Goal: Transaction & Acquisition: Purchase product/service

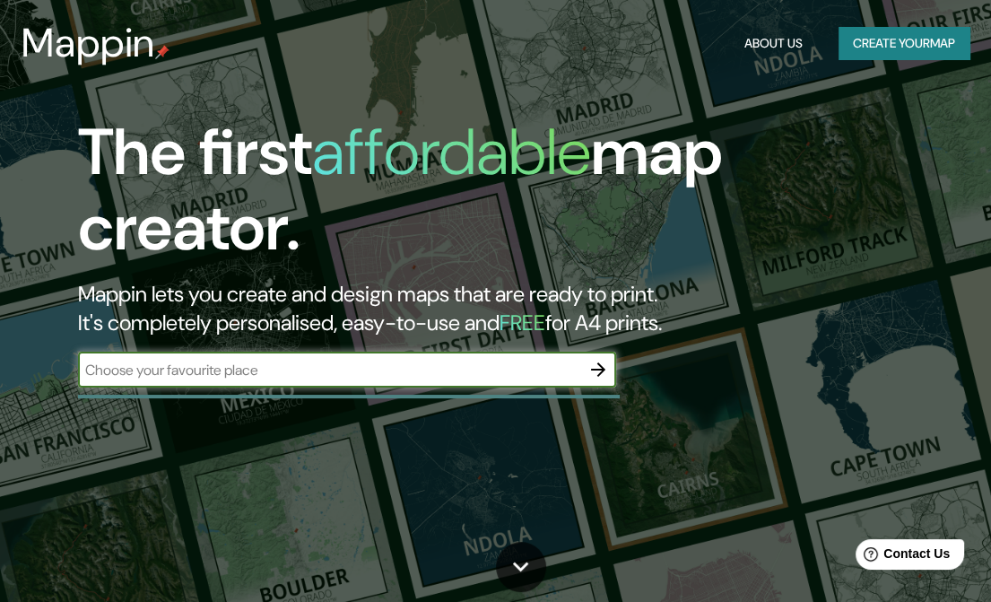
click at [401, 365] on input "text" at bounding box center [329, 370] width 502 height 21
click at [895, 47] on button "Create your map" at bounding box center [903, 43] width 131 height 33
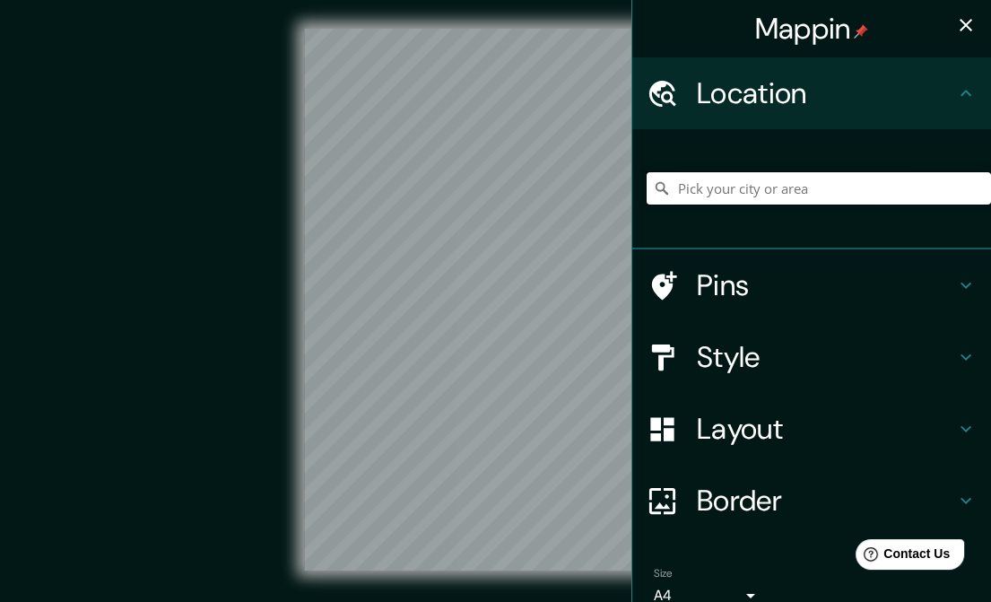
click at [802, 195] on input "Pick your city or area" at bounding box center [818, 188] width 344 height 32
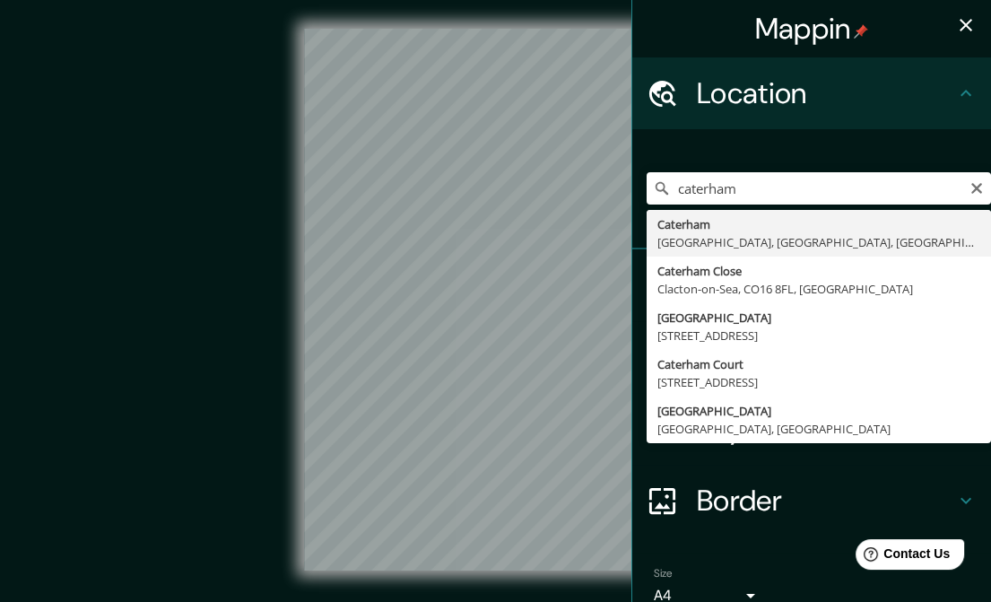
type input "[GEOGRAPHIC_DATA], [GEOGRAPHIC_DATA], [GEOGRAPHIC_DATA], [GEOGRAPHIC_DATA]"
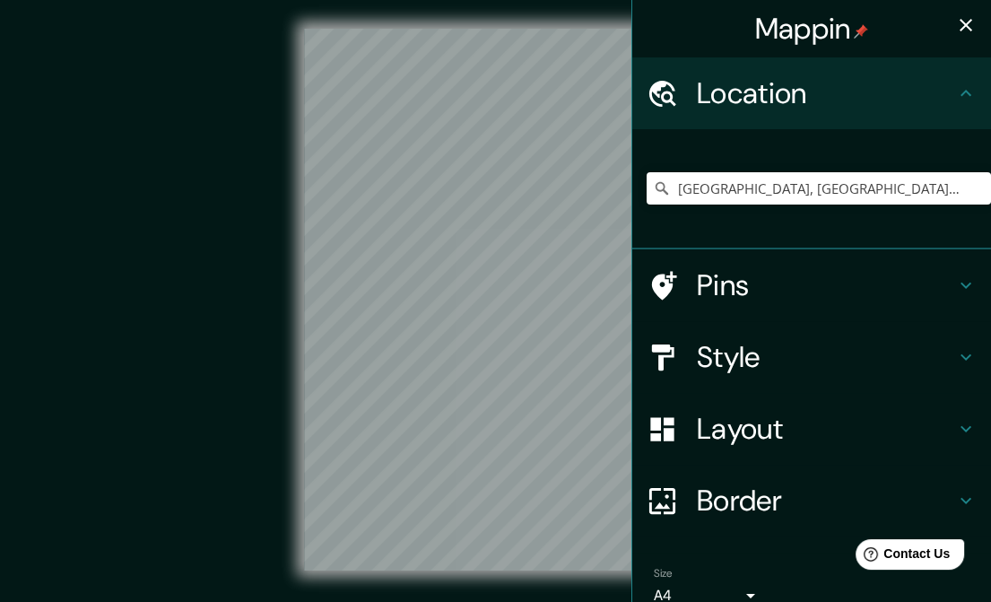
click at [708, 299] on h4 "Pins" at bounding box center [826, 285] width 258 height 36
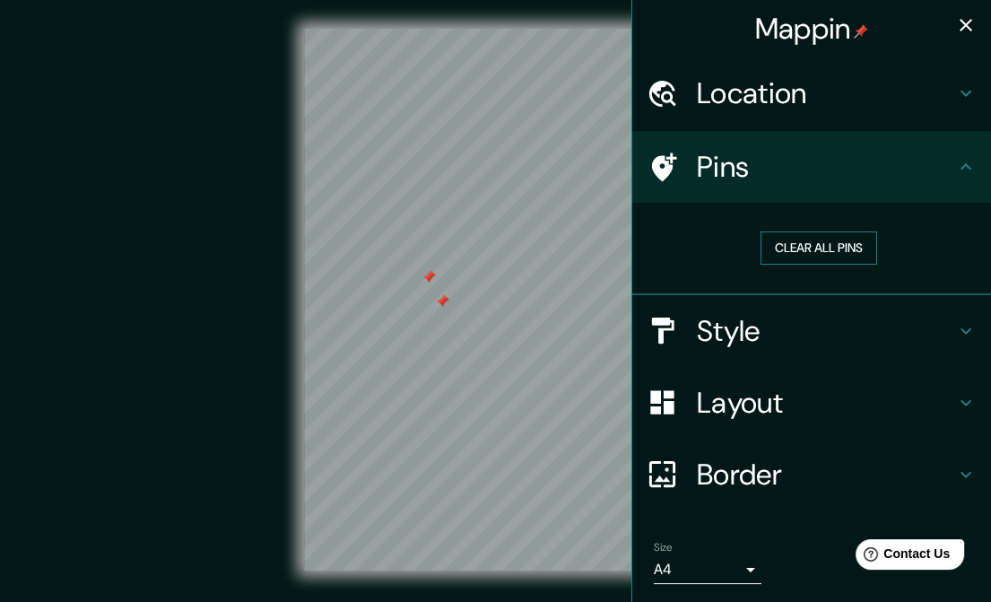
click at [818, 247] on button "Clear all pins" at bounding box center [818, 247] width 117 height 33
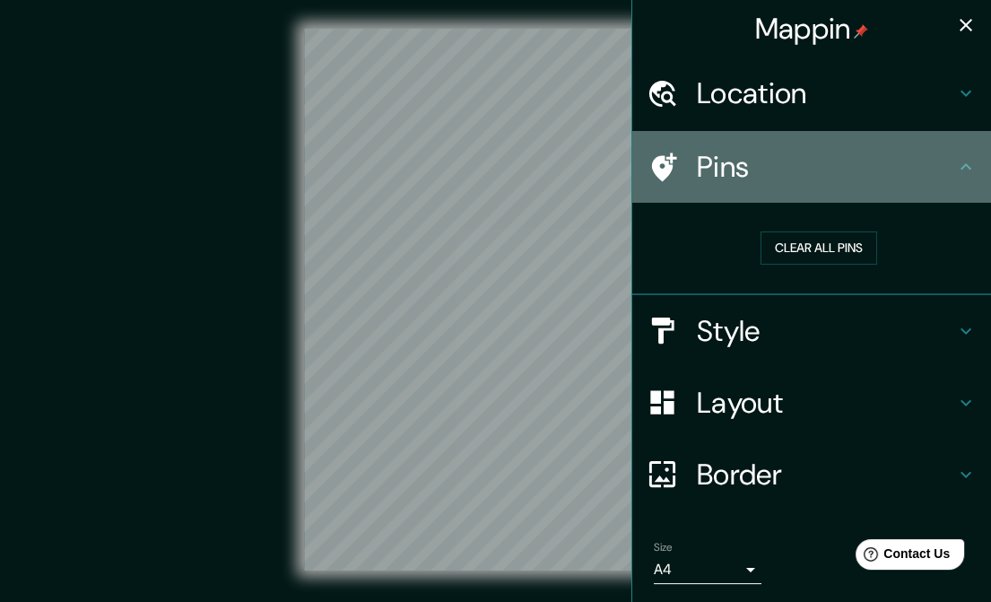
click at [789, 164] on h4 "Pins" at bounding box center [826, 167] width 258 height 36
